Goal: Task Accomplishment & Management: Complete application form

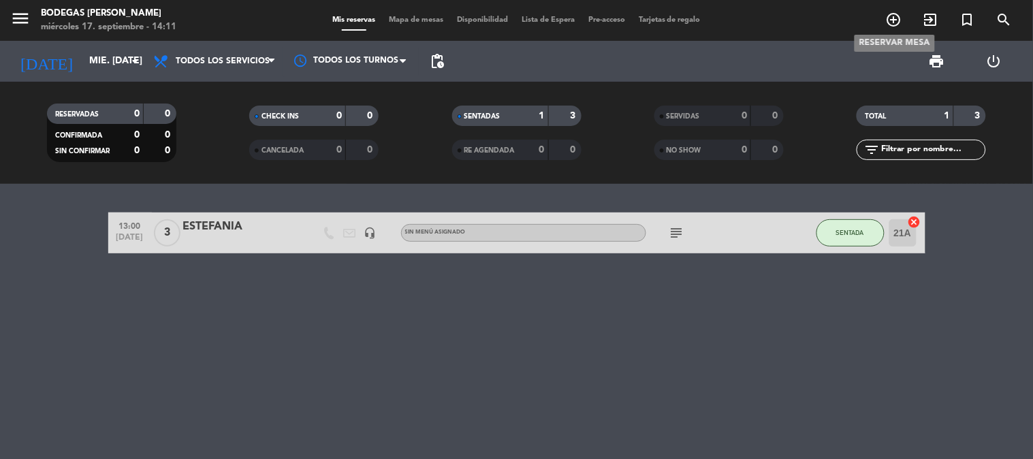
click at [897, 22] on icon "add_circle_outline" at bounding box center [894, 20] width 16 height 16
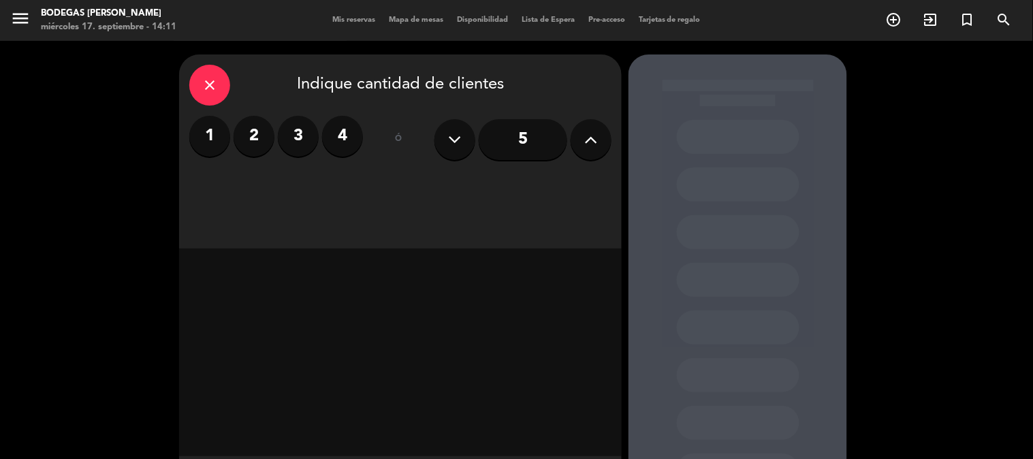
click at [595, 146] on icon at bounding box center [591, 139] width 13 height 20
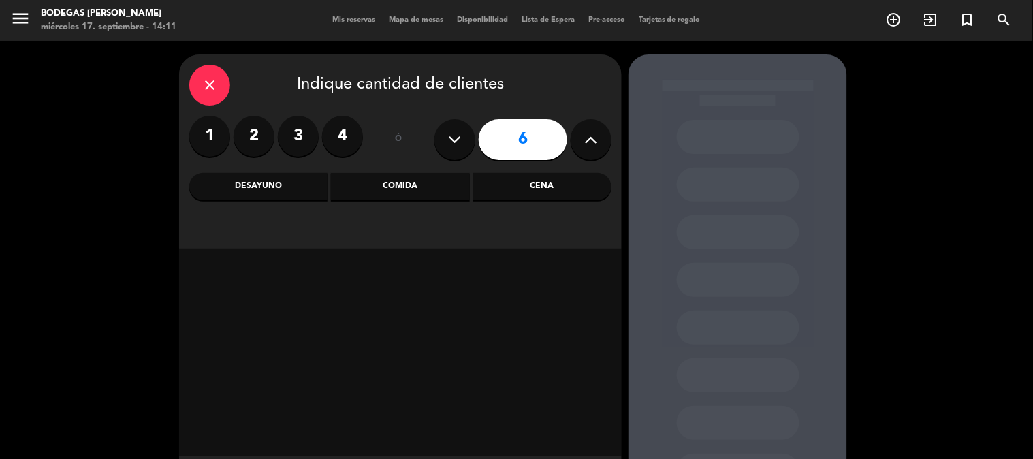
click at [422, 182] on div "Comida" at bounding box center [400, 186] width 138 height 27
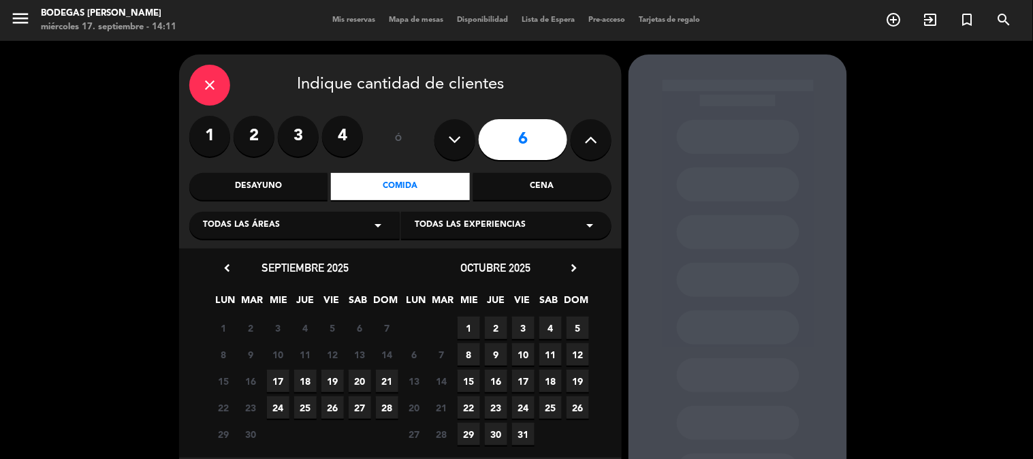
click at [273, 376] on span "17" at bounding box center [278, 381] width 22 height 22
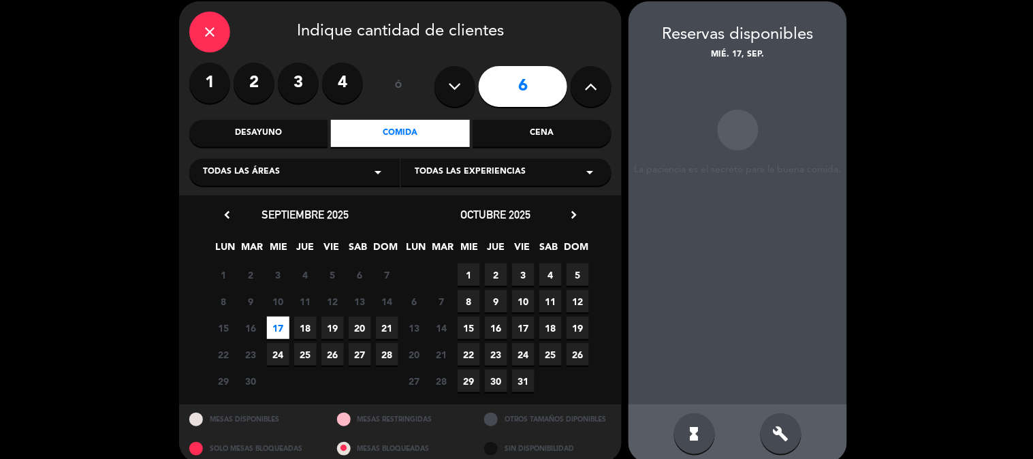
scroll to position [54, 0]
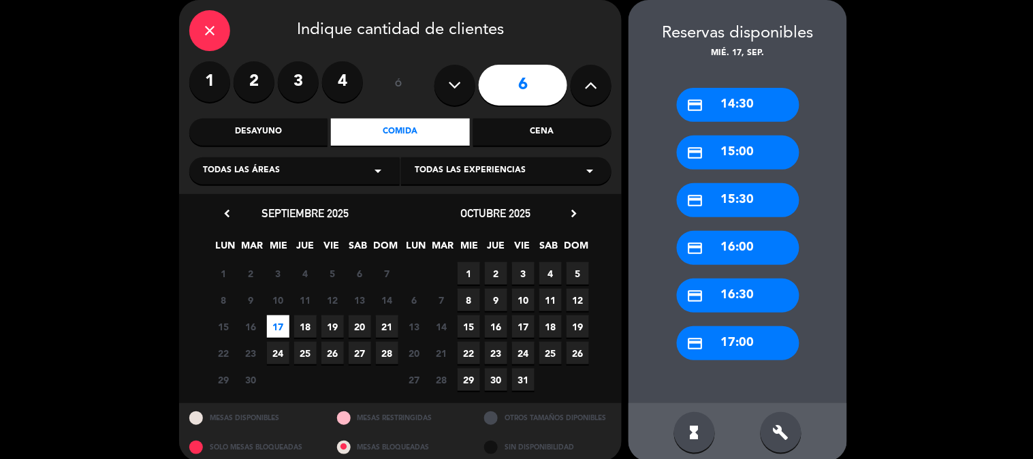
click at [738, 296] on div "credit_card 16:30" at bounding box center [738, 295] width 123 height 34
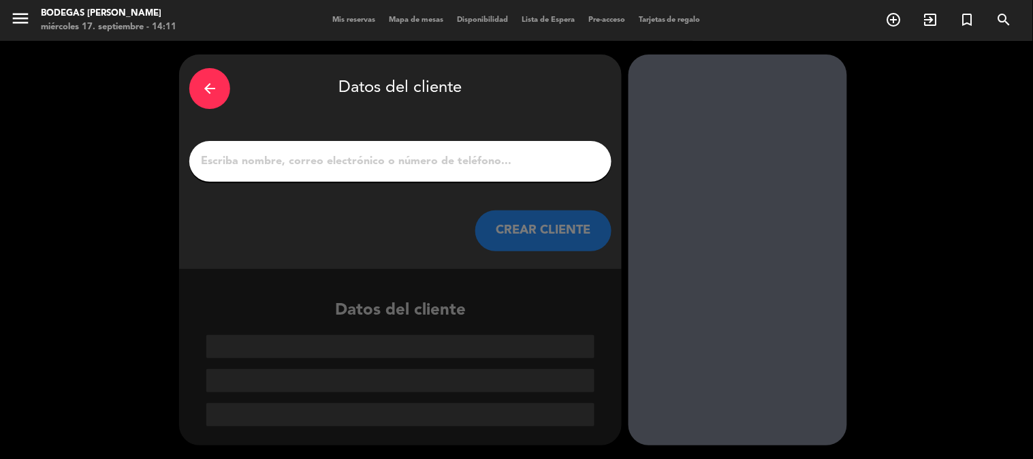
click at [242, 163] on input "1" at bounding box center [401, 161] width 402 height 19
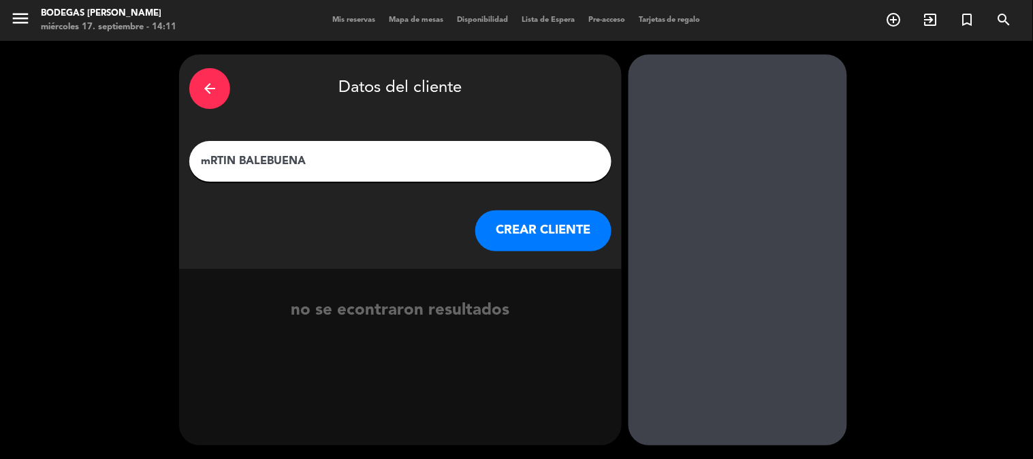
click at [247, 159] on input "mRTIN BALEBUENA" at bounding box center [401, 161] width 402 height 19
click at [209, 159] on input "mRTIN BALEBUENA" at bounding box center [401, 161] width 402 height 19
click at [252, 160] on input "[PERSON_NAME]" at bounding box center [401, 161] width 402 height 19
click at [285, 159] on input "[PERSON_NAME]" at bounding box center [401, 161] width 402 height 19
type input "[PERSON_NAME]"
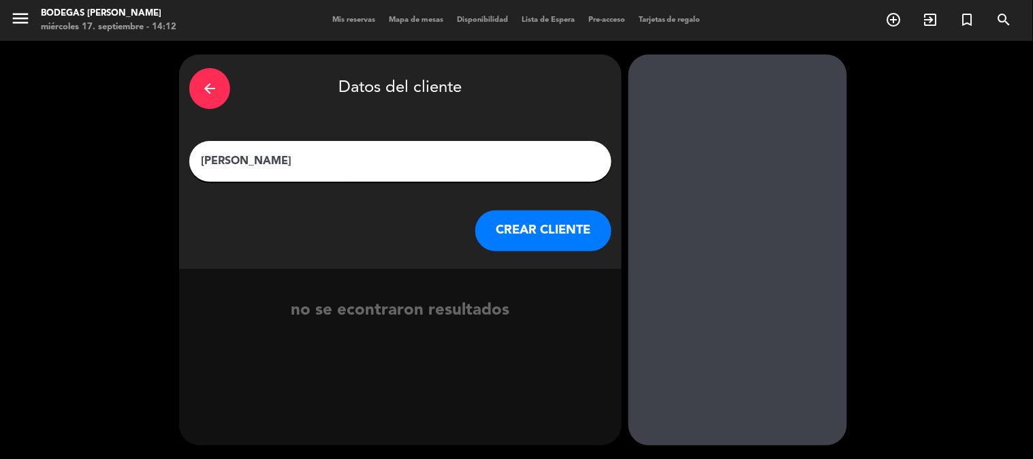
click at [560, 223] on button "CREAR CLIENTE" at bounding box center [543, 230] width 136 height 41
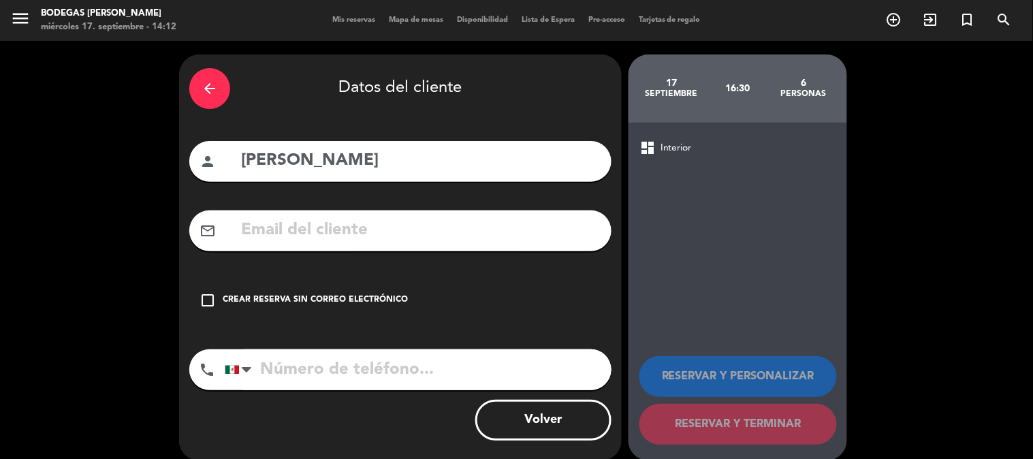
click at [220, 296] on div "check_box_outline_blank Crear reserva sin correo electrónico" at bounding box center [400, 300] width 422 height 41
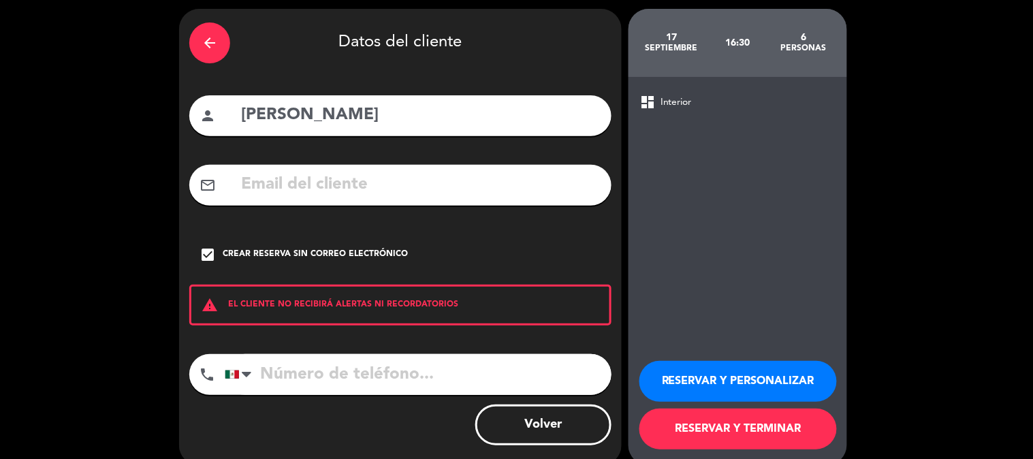
scroll to position [65, 0]
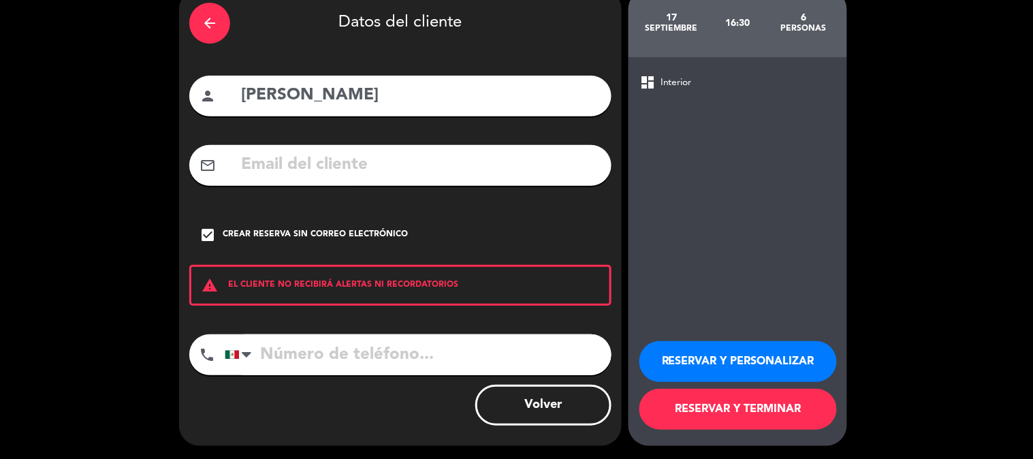
click at [730, 353] on button "RESERVAR Y PERSONALIZAR" at bounding box center [737, 361] width 197 height 41
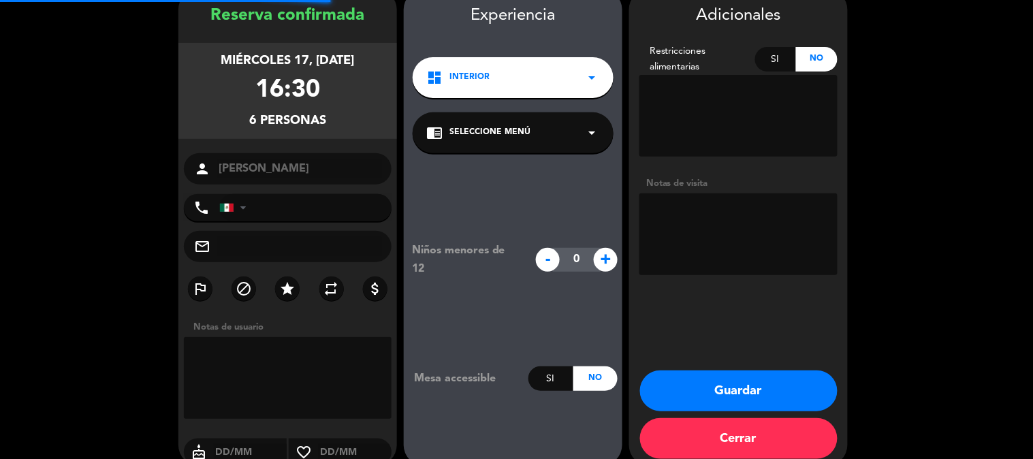
scroll to position [54, 0]
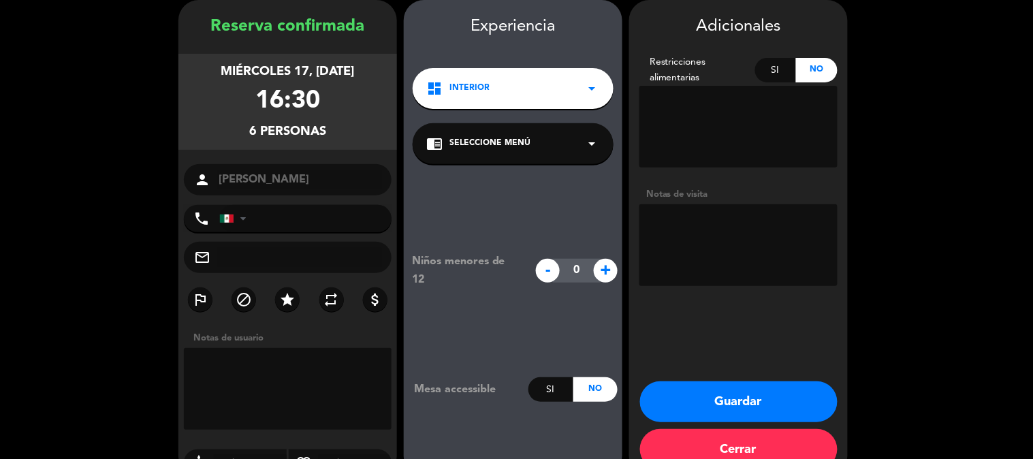
click at [705, 402] on button "Guardar" at bounding box center [738, 401] width 197 height 41
